Goal: Find specific page/section: Find specific page/section

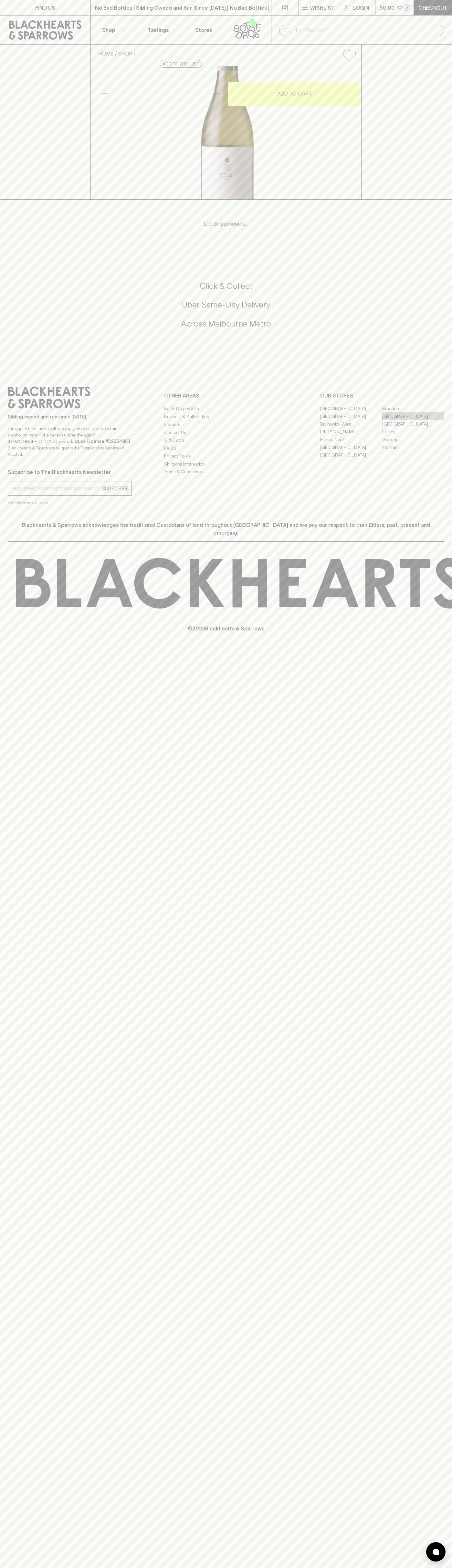
click at [413, 420] on link "[GEOGRAPHIC_DATA]" at bounding box center [413, 416] width 62 height 8
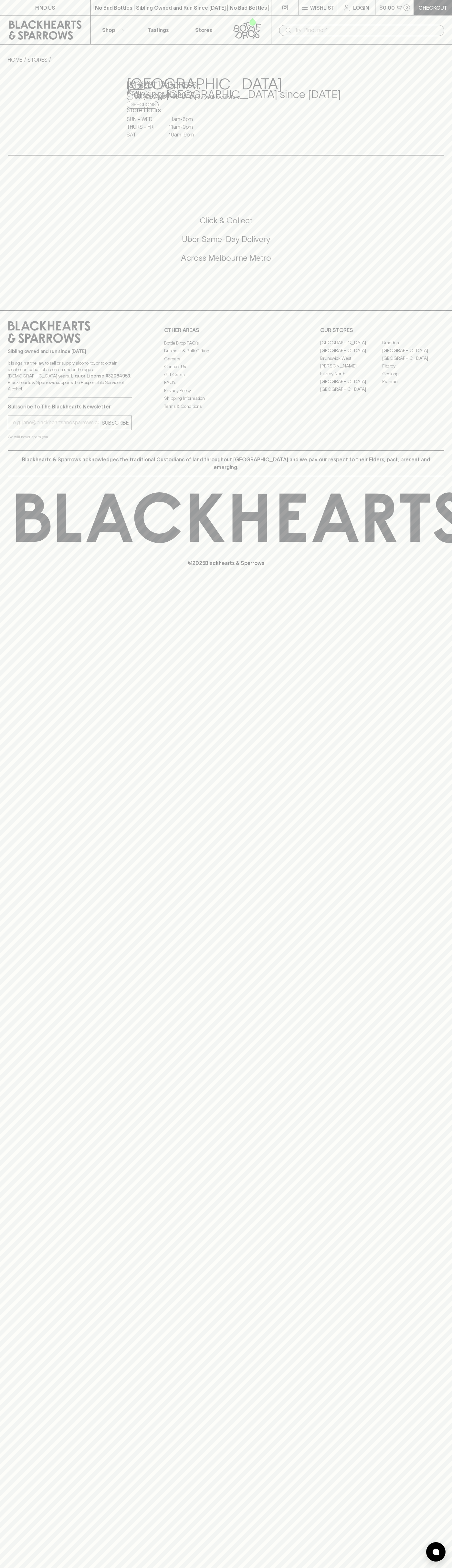
click at [420, 15] on div "Checkout" at bounding box center [432, 7] width 38 height 15
click at [445, 263] on div "FIND US | No Bad Bottles | Sibling Owned and Run Since 2006 | No Bad Bottles | …" at bounding box center [226, 784] width 452 height 1568
click at [169, 1567] on html "FIND US | No Bad Bottles | Sibling Owned and Run Since 2006 | No Bad Bottles | …" at bounding box center [226, 784] width 452 height 1568
click at [4, 1511] on div "FIND US | No Bad Bottles | Sibling Owned and Run Since 2006 | No Bad Bottles | …" at bounding box center [226, 784] width 452 height 1568
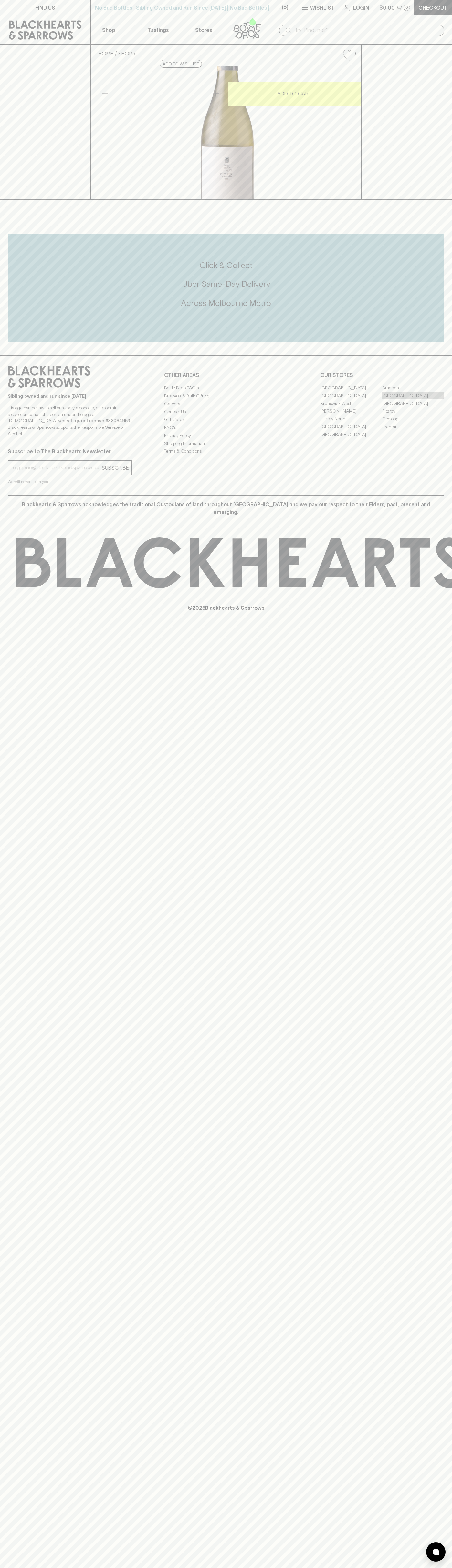
click at [413, 399] on link "[GEOGRAPHIC_DATA]" at bounding box center [413, 395] width 62 height 8
